Goal: Task Accomplishment & Management: Use online tool/utility

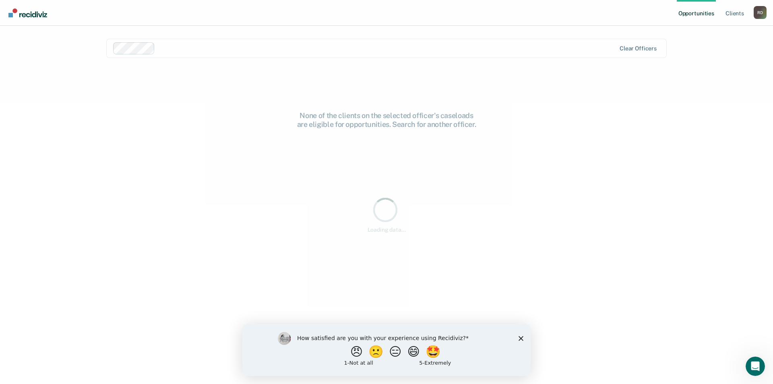
click at [519, 340] on polygon "Close survey" at bounding box center [521, 338] width 5 height 5
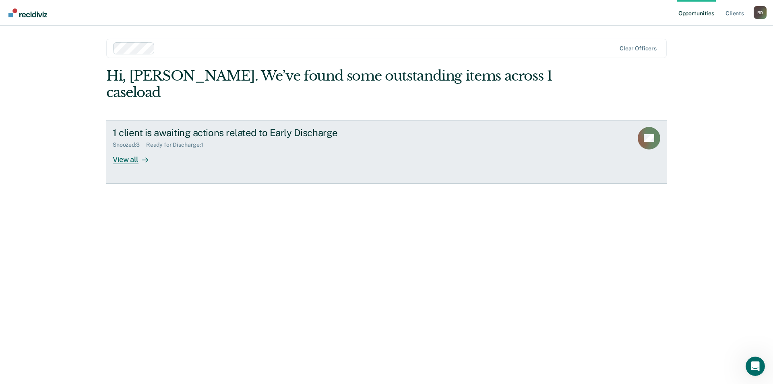
click at [137, 148] on div "View all" at bounding box center [135, 156] width 45 height 16
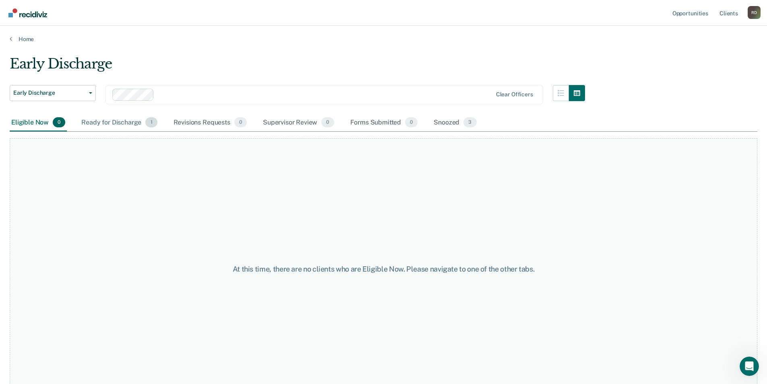
click at [127, 121] on div "Ready for Discharge 1" at bounding box center [119, 123] width 79 height 18
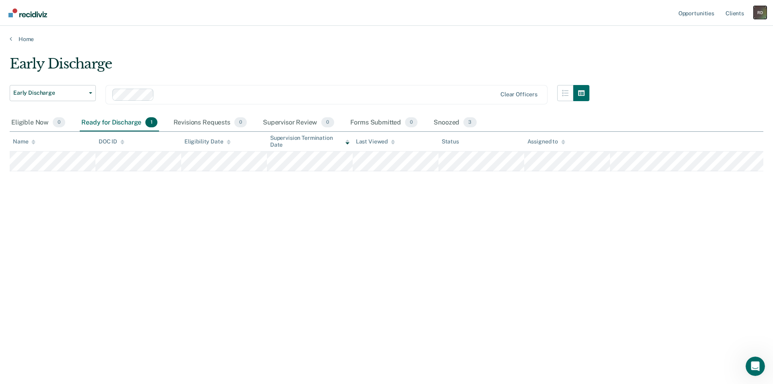
click at [760, 14] on div "R D" at bounding box center [760, 12] width 13 height 13
click at [713, 53] on link "Log Out" at bounding box center [728, 53] width 65 height 7
